Goal: Information Seeking & Learning: Learn about a topic

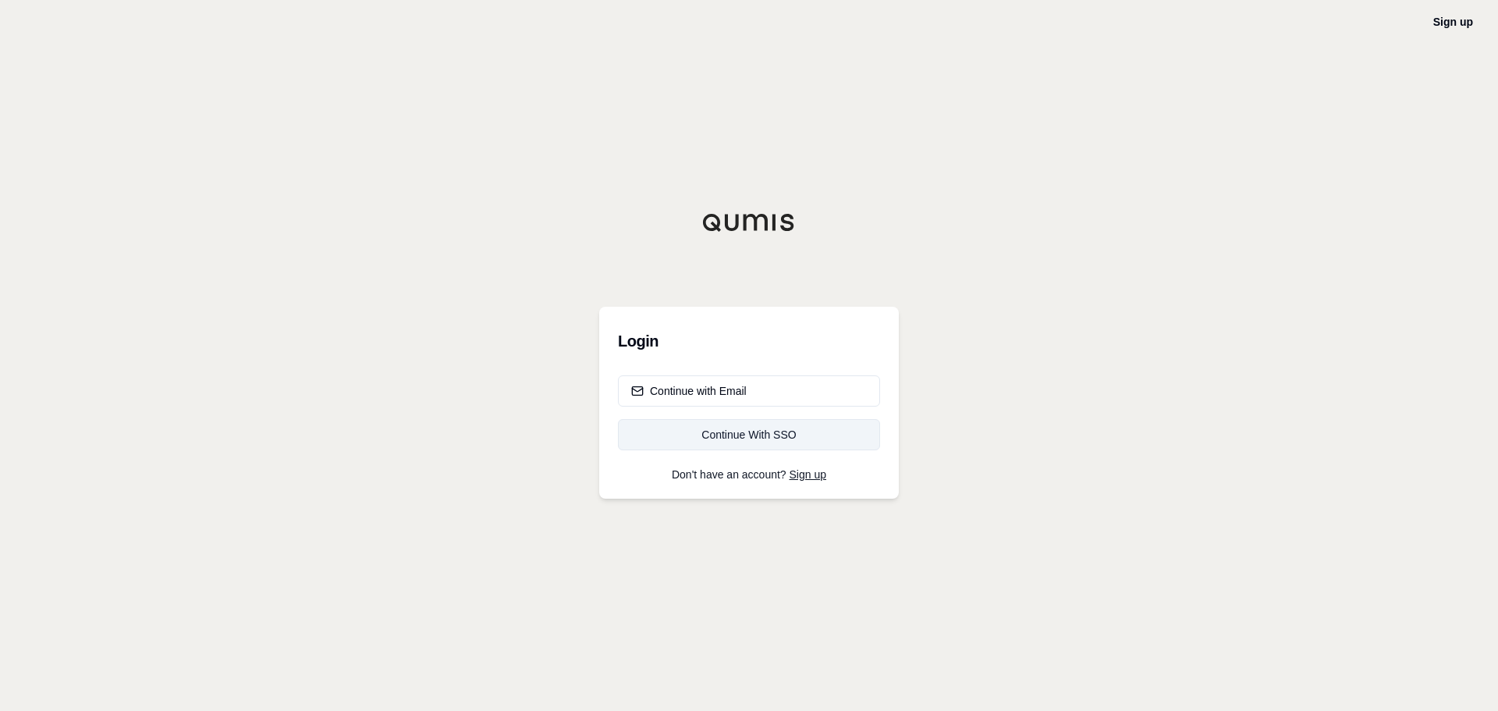
click at [706, 434] on div "Continue With SSO" at bounding box center [749, 435] width 236 height 16
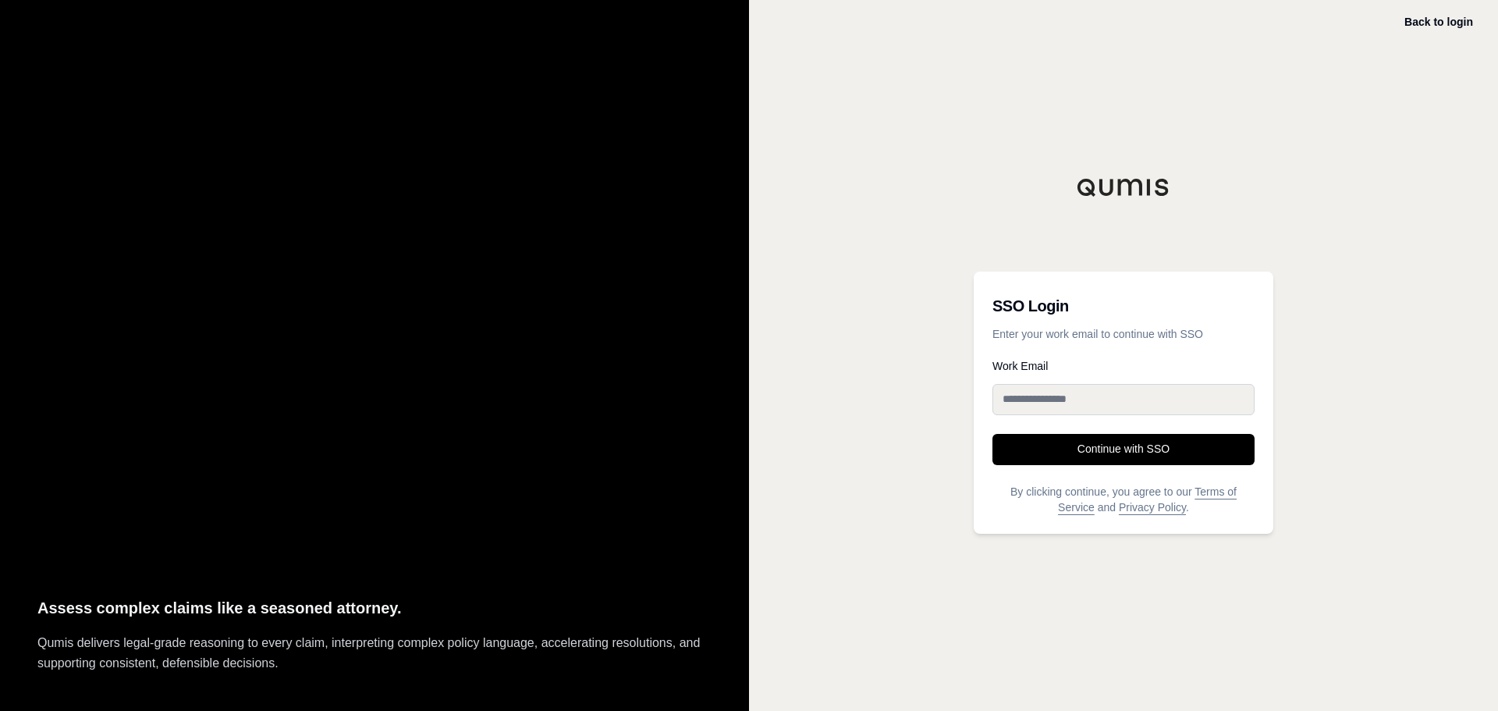
type input "**********"
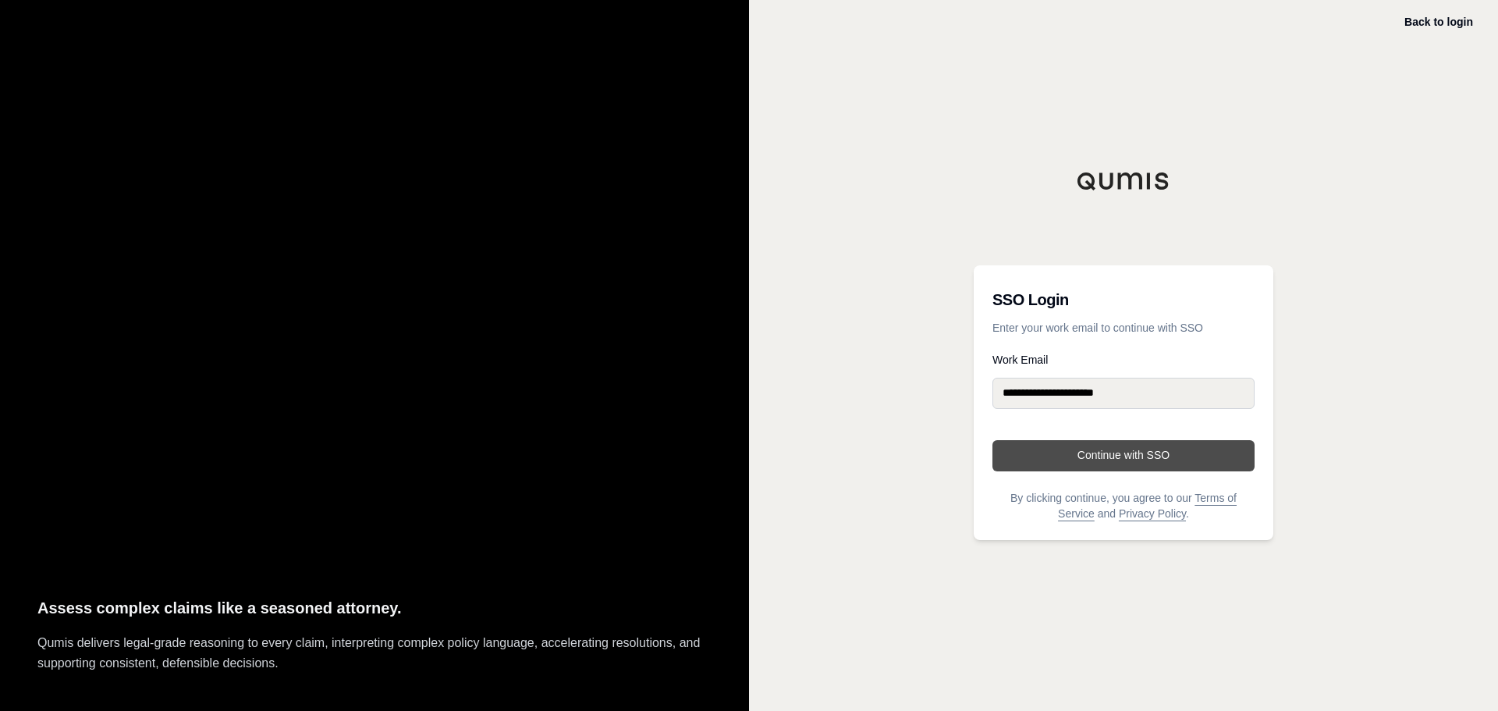
click at [1061, 451] on button "Continue with SSO" at bounding box center [1124, 455] width 262 height 31
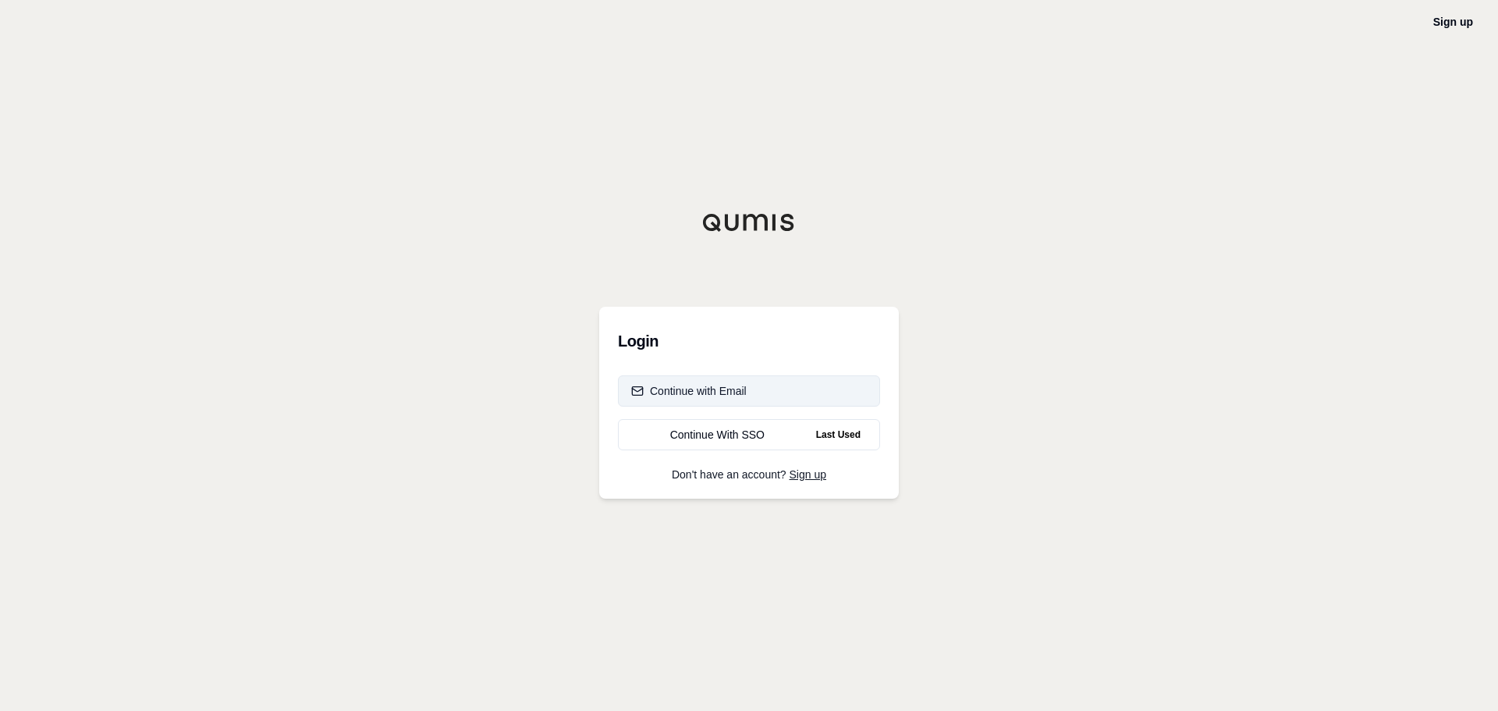
click at [736, 390] on div "Continue with Email" at bounding box center [689, 391] width 116 height 16
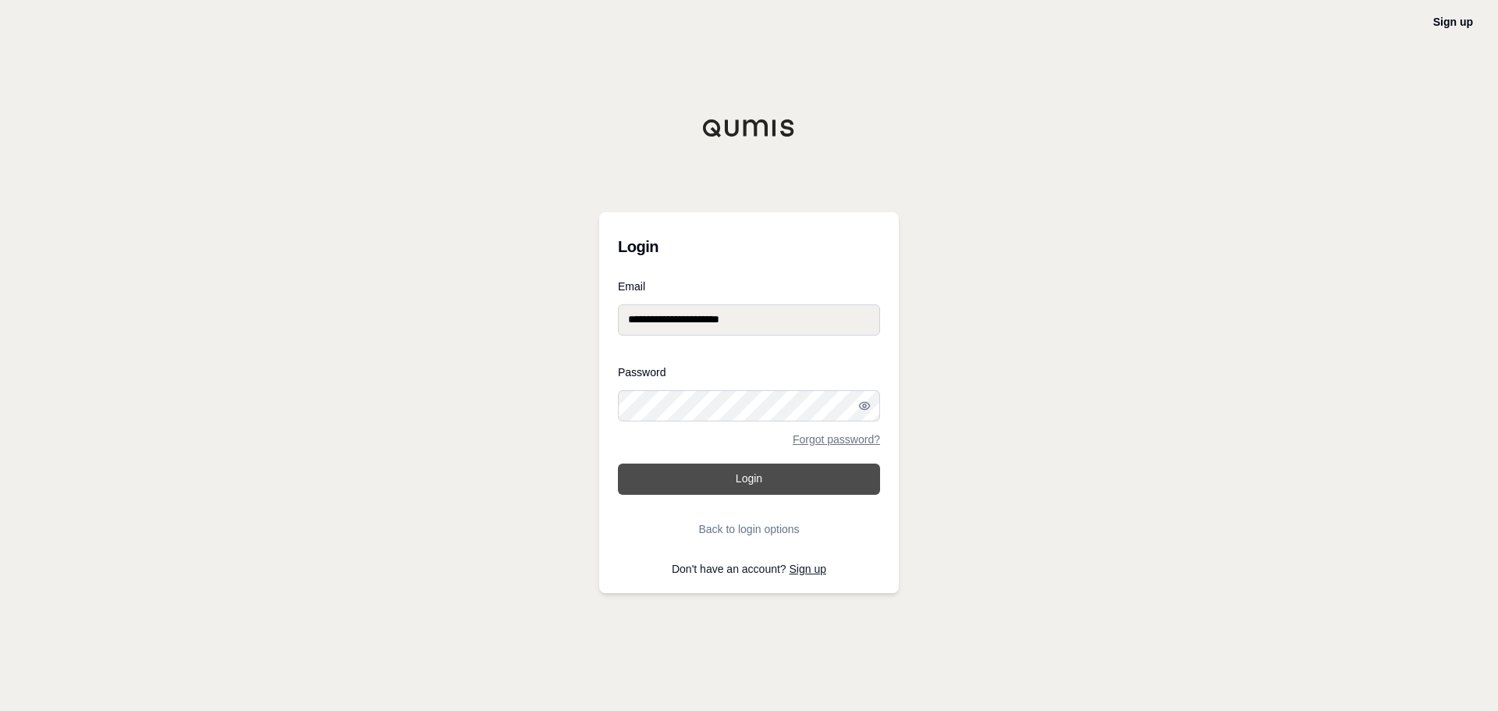
click at [726, 480] on button "Login" at bounding box center [749, 479] width 262 height 31
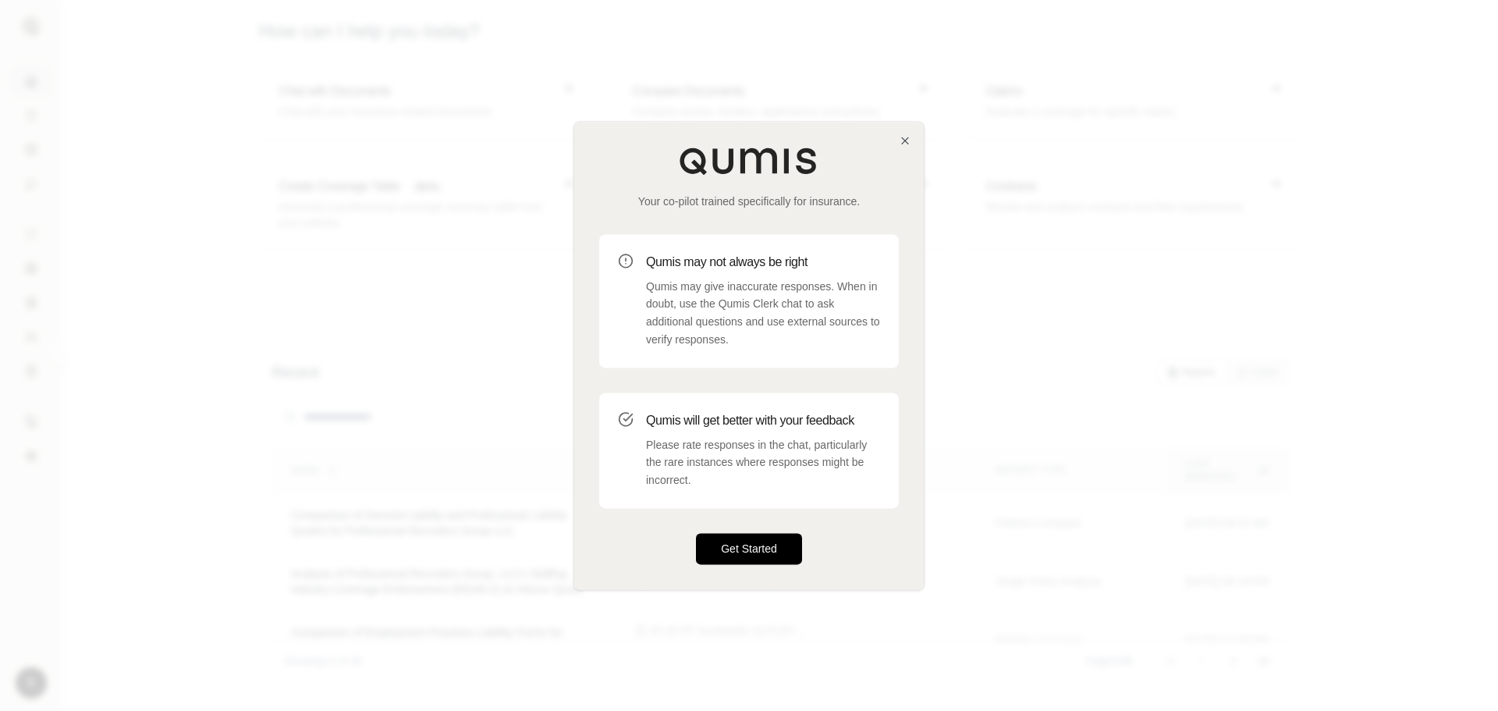
click at [752, 562] on button "Get Started" at bounding box center [749, 548] width 106 height 31
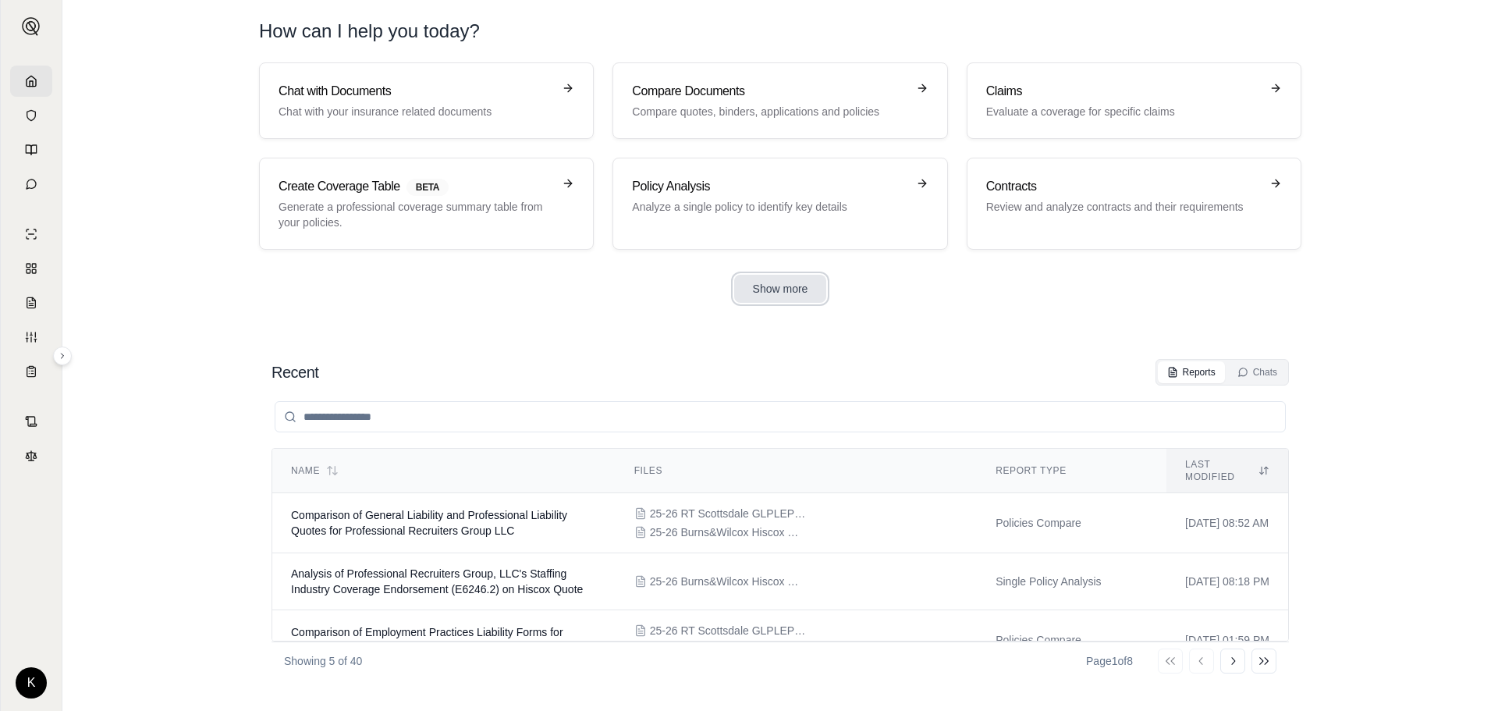
click at [773, 285] on button "Show more" at bounding box center [780, 289] width 93 height 28
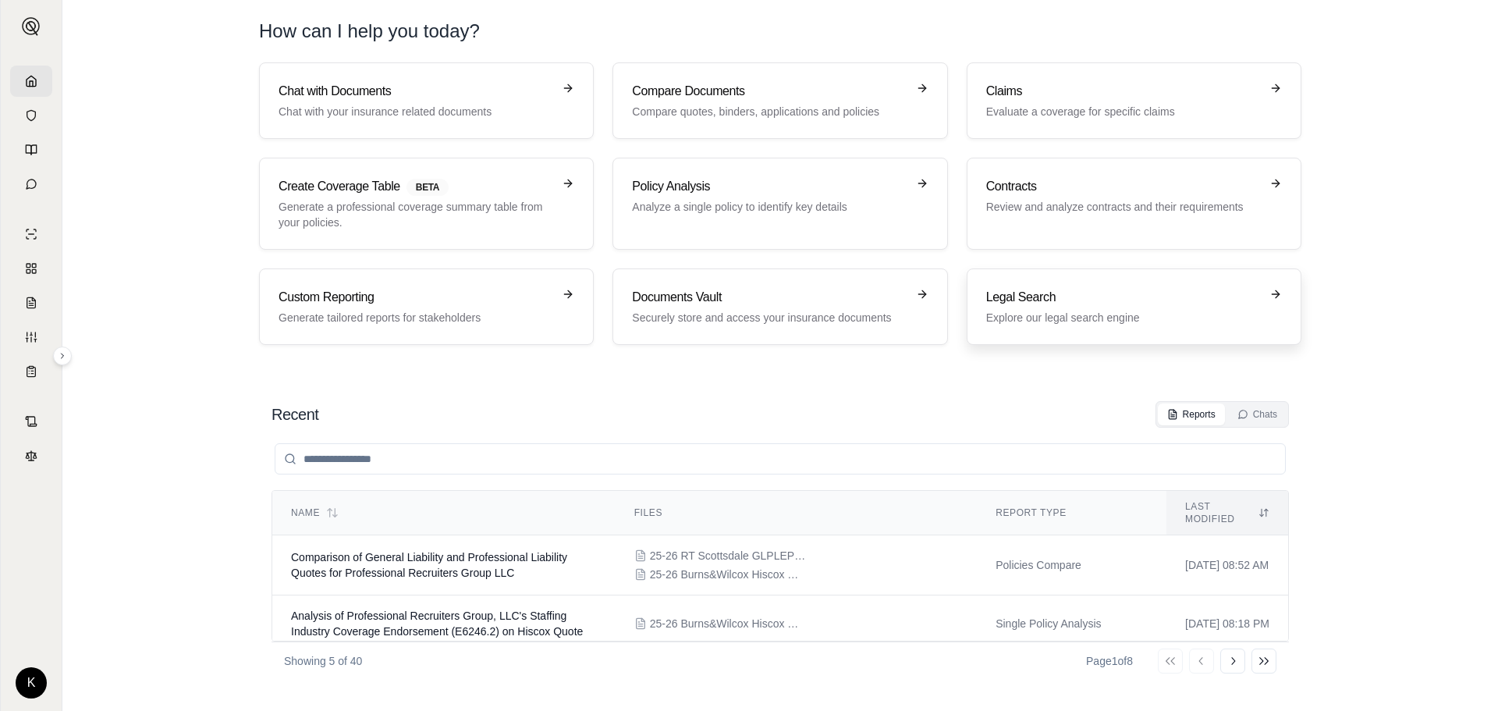
click at [1125, 307] on div "Legal Search Explore our legal search engine" at bounding box center [1123, 306] width 274 height 37
